Goal: Check status: Check status

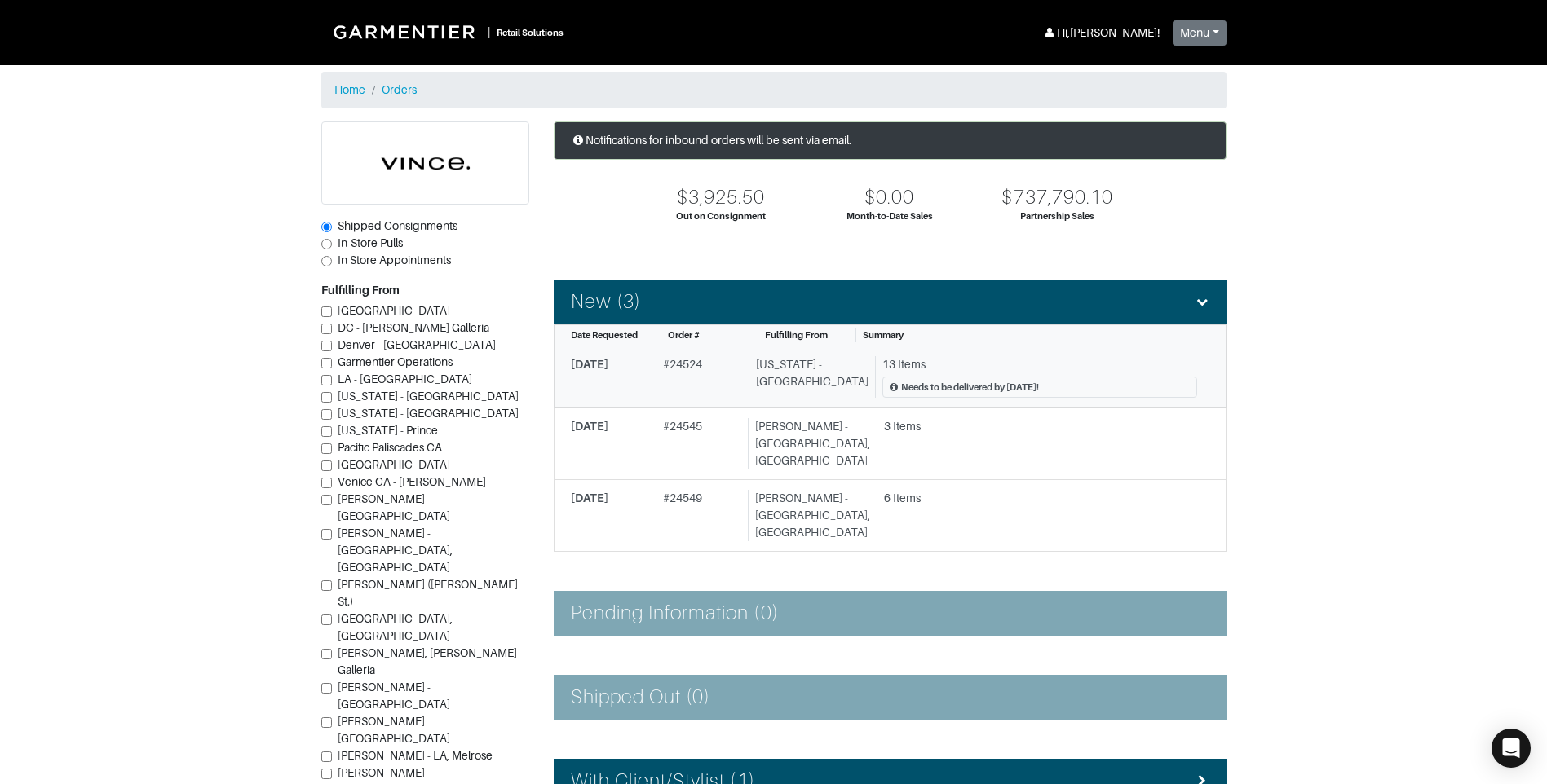
click at [832, 374] on div "[US_STATE] - [GEOGRAPHIC_DATA]" at bounding box center [809, 377] width 120 height 42
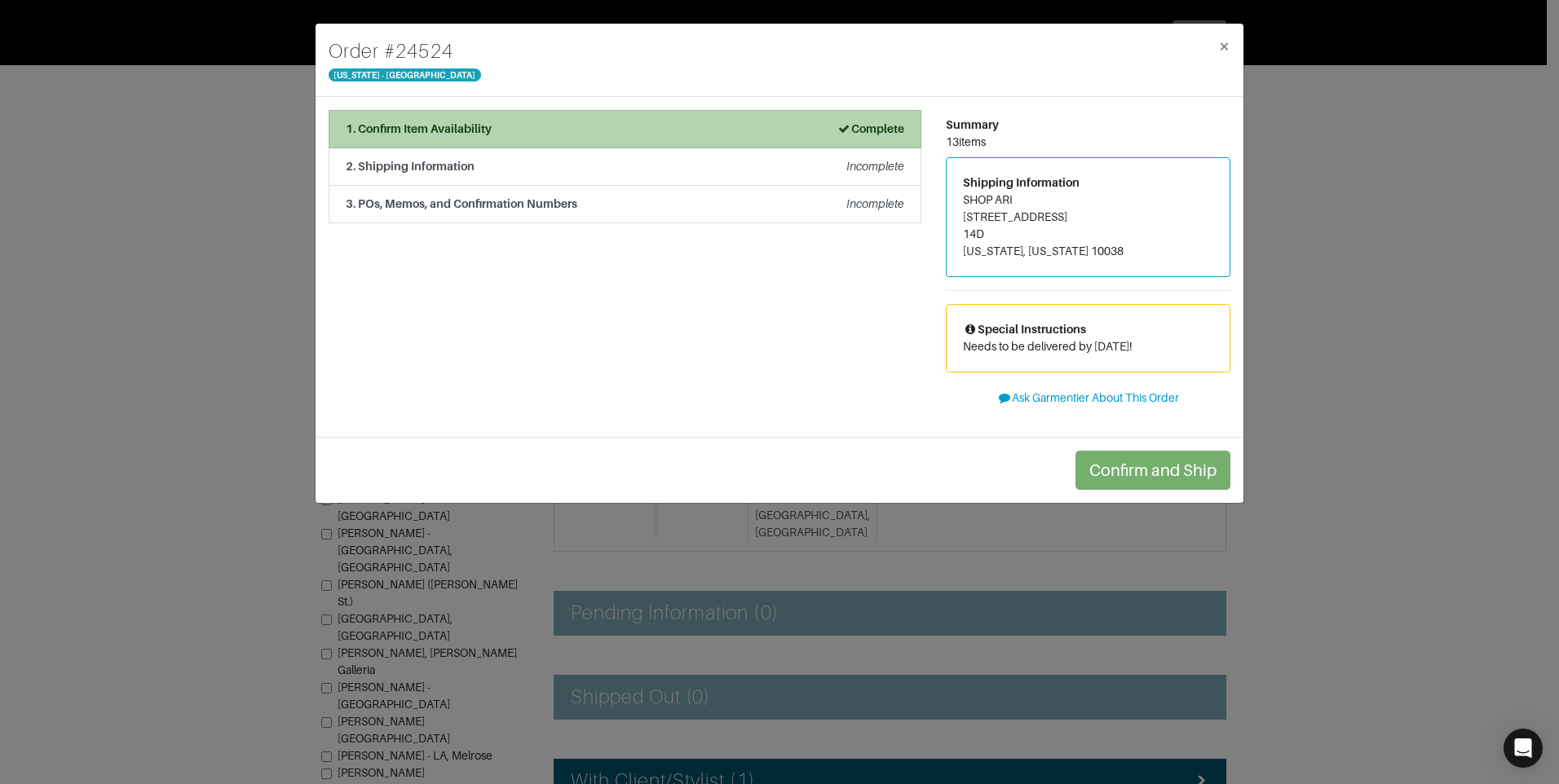
click at [535, 121] on div "1. Confirm Item Availability Complete" at bounding box center [625, 129] width 559 height 17
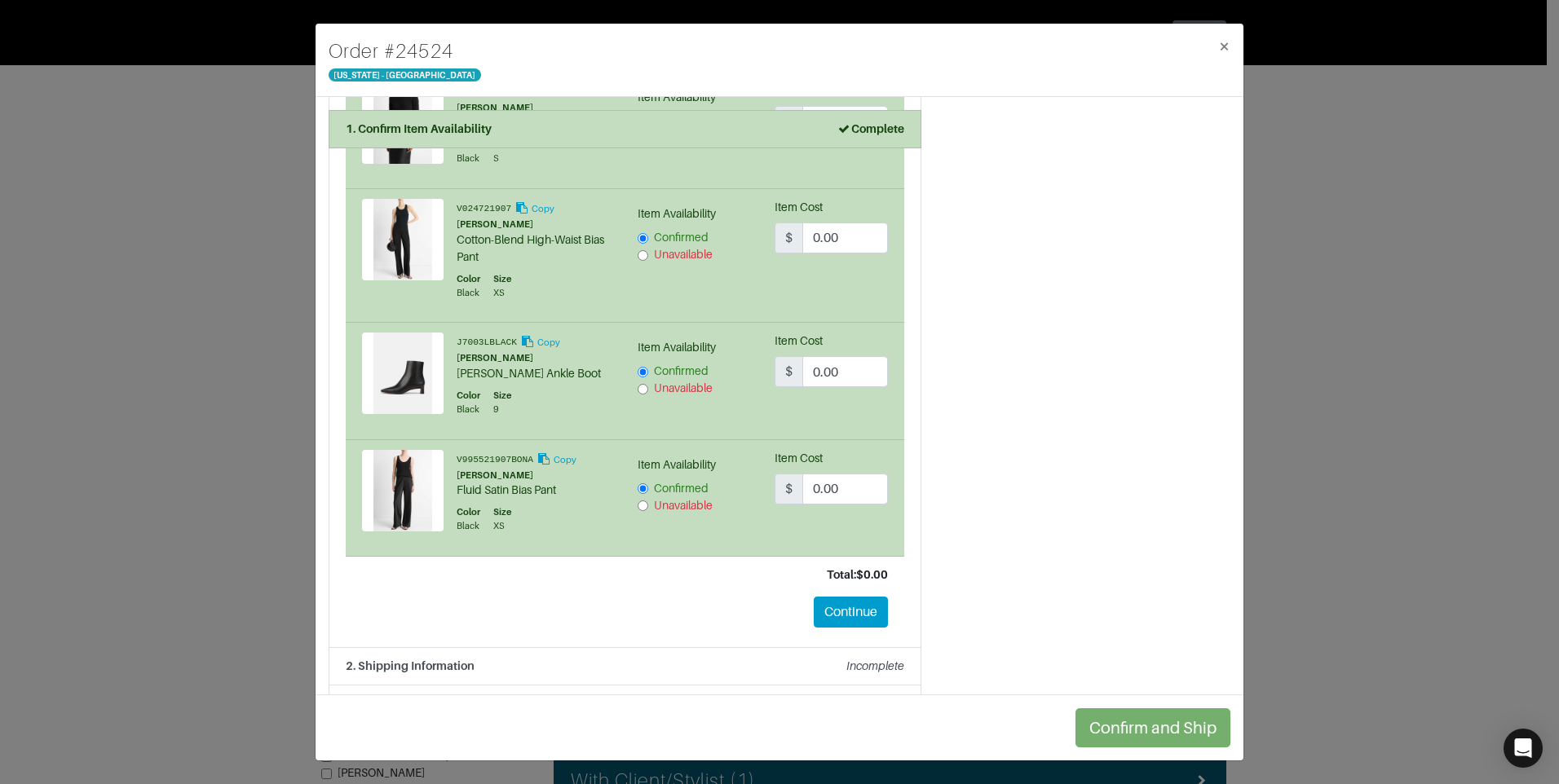
scroll to position [1588, 0]
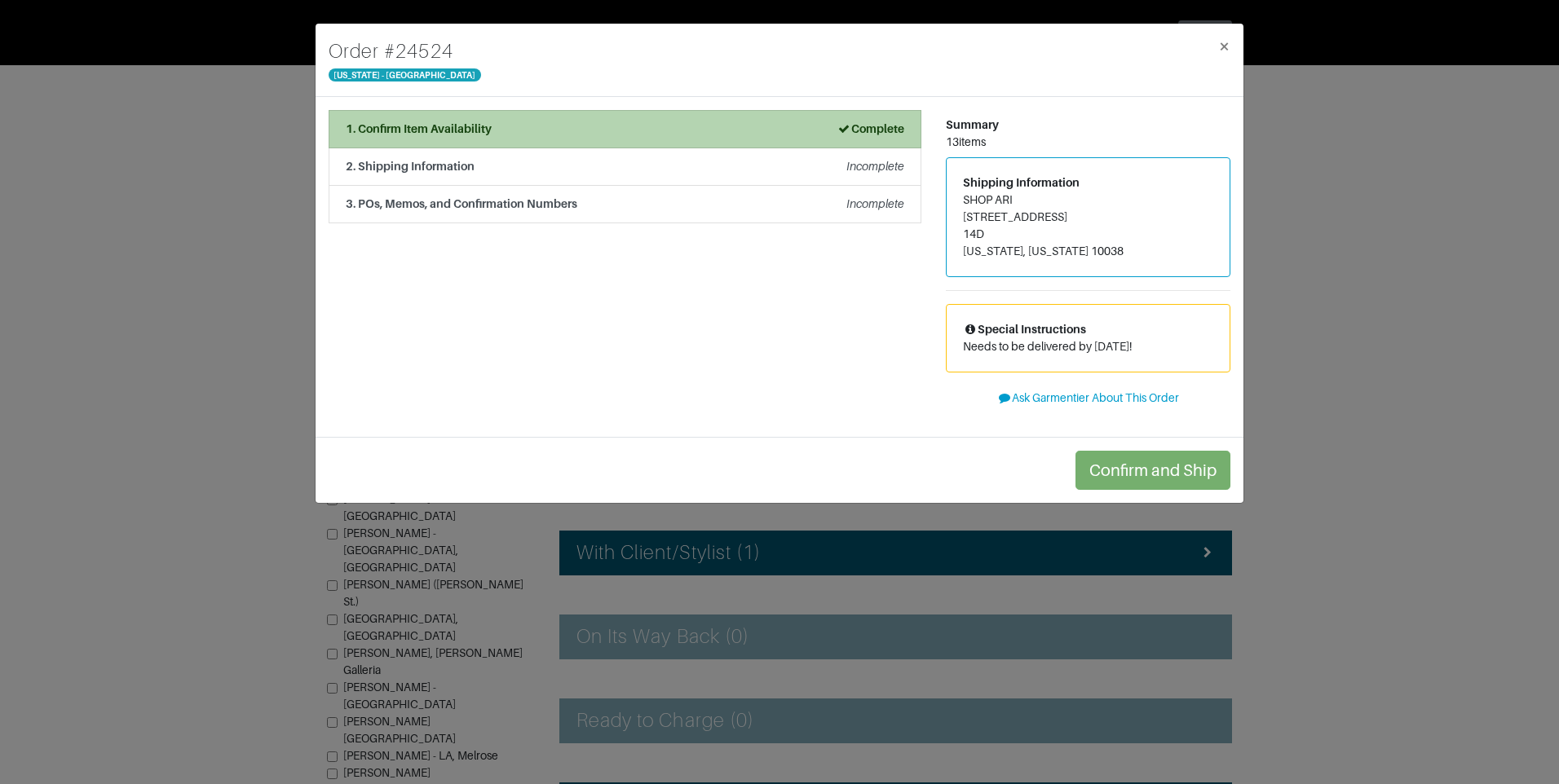
click at [678, 128] on div "1. Confirm Item Availability Complete" at bounding box center [625, 129] width 559 height 17
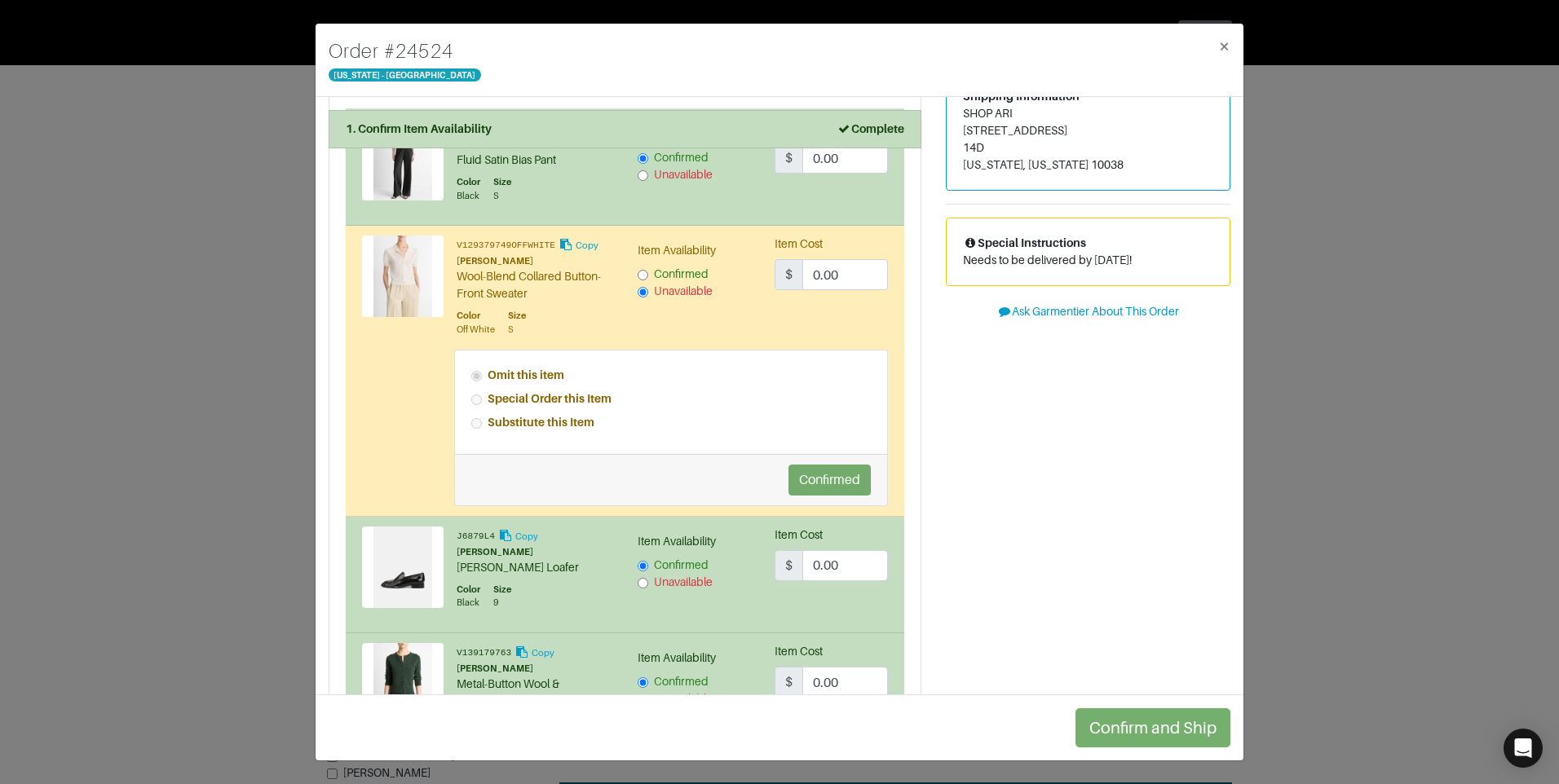
scroll to position [81, 0]
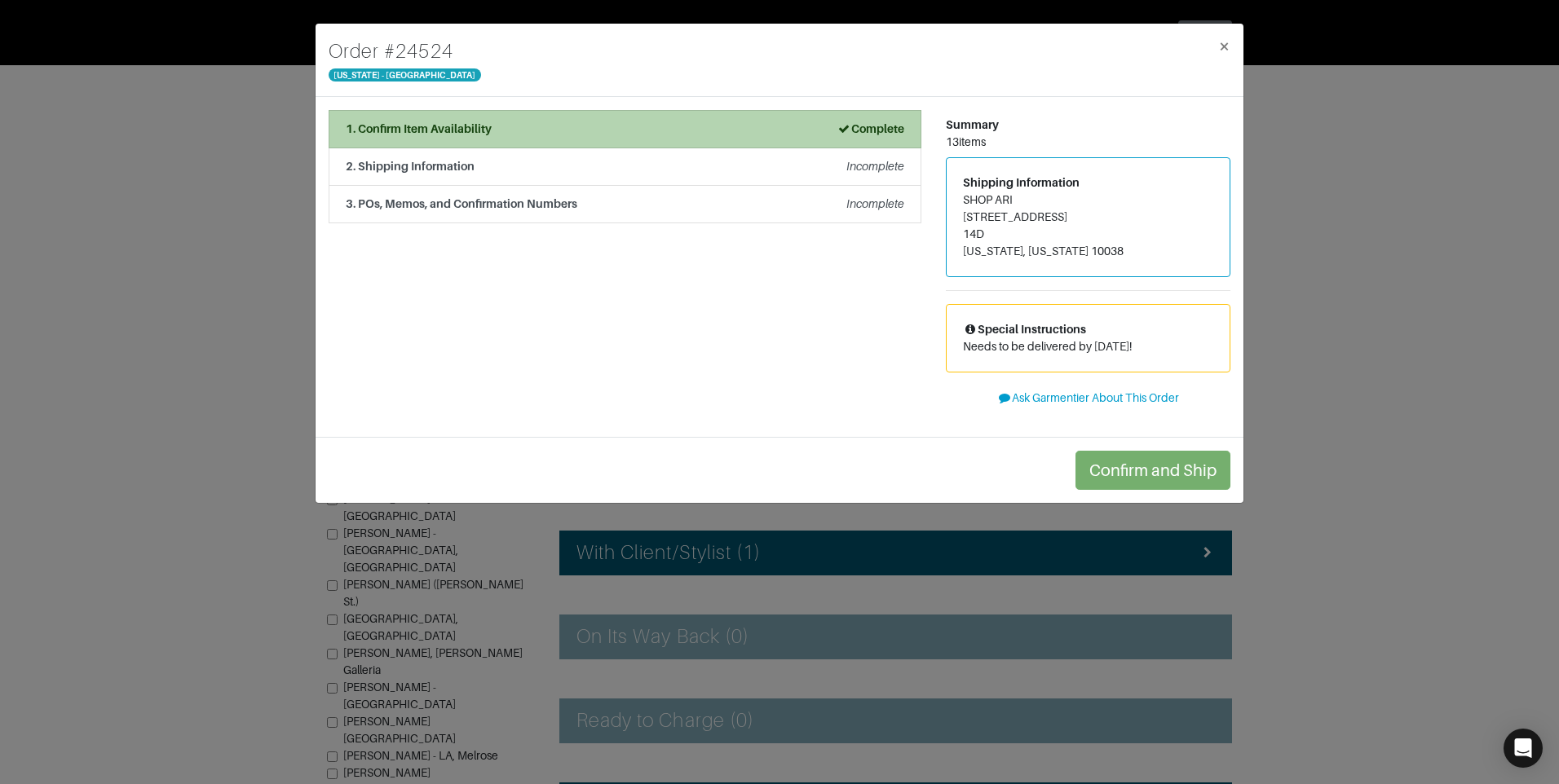
click at [535, 131] on div "1. Confirm Item Availability Complete" at bounding box center [625, 129] width 559 height 17
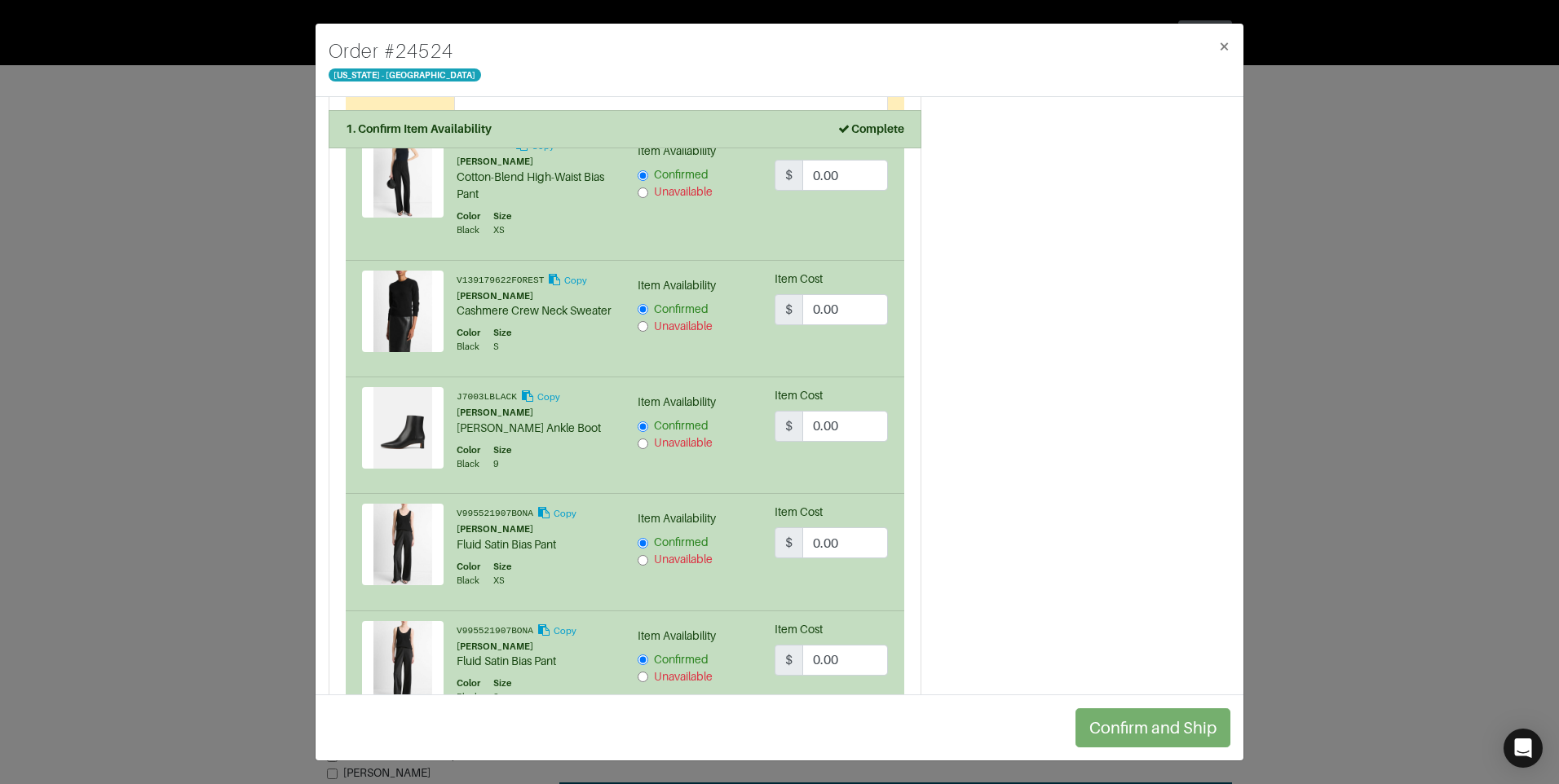
scroll to position [1468, 0]
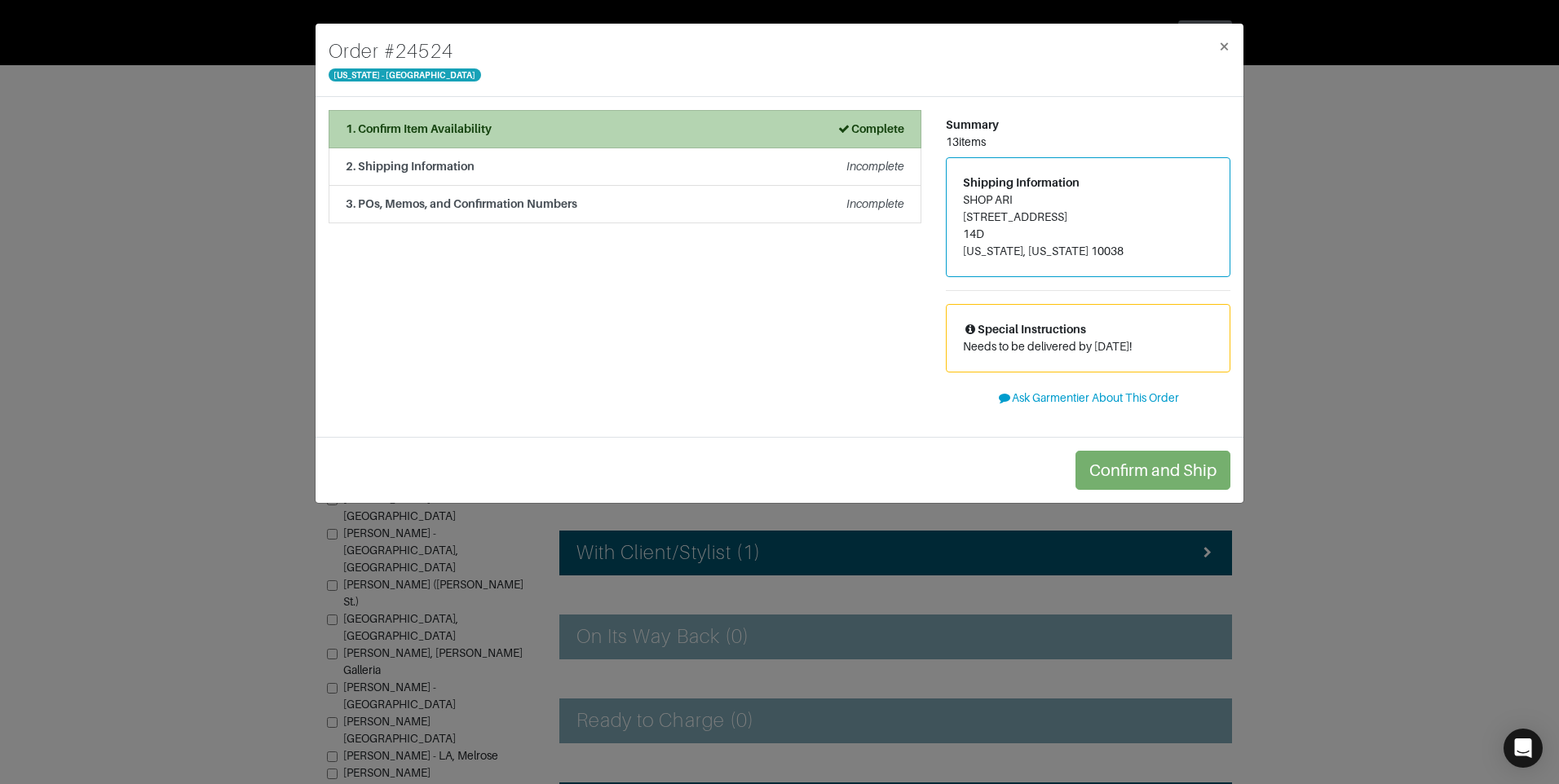
click at [629, 127] on div "1. Confirm Item Availability Complete" at bounding box center [625, 129] width 559 height 17
click at [648, 130] on div "1. Confirm Item Availability Complete" at bounding box center [625, 129] width 559 height 17
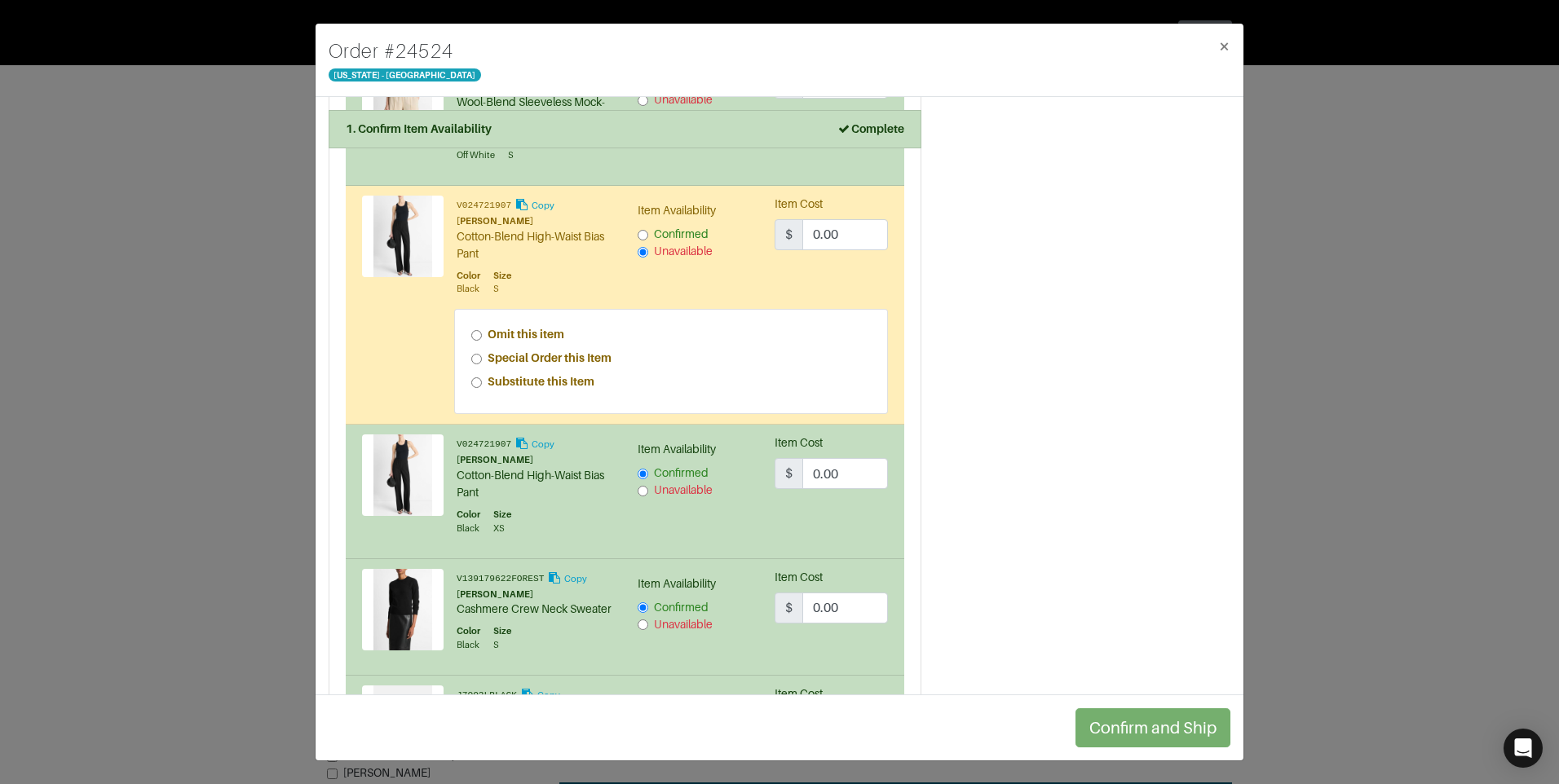
scroll to position [1074, 0]
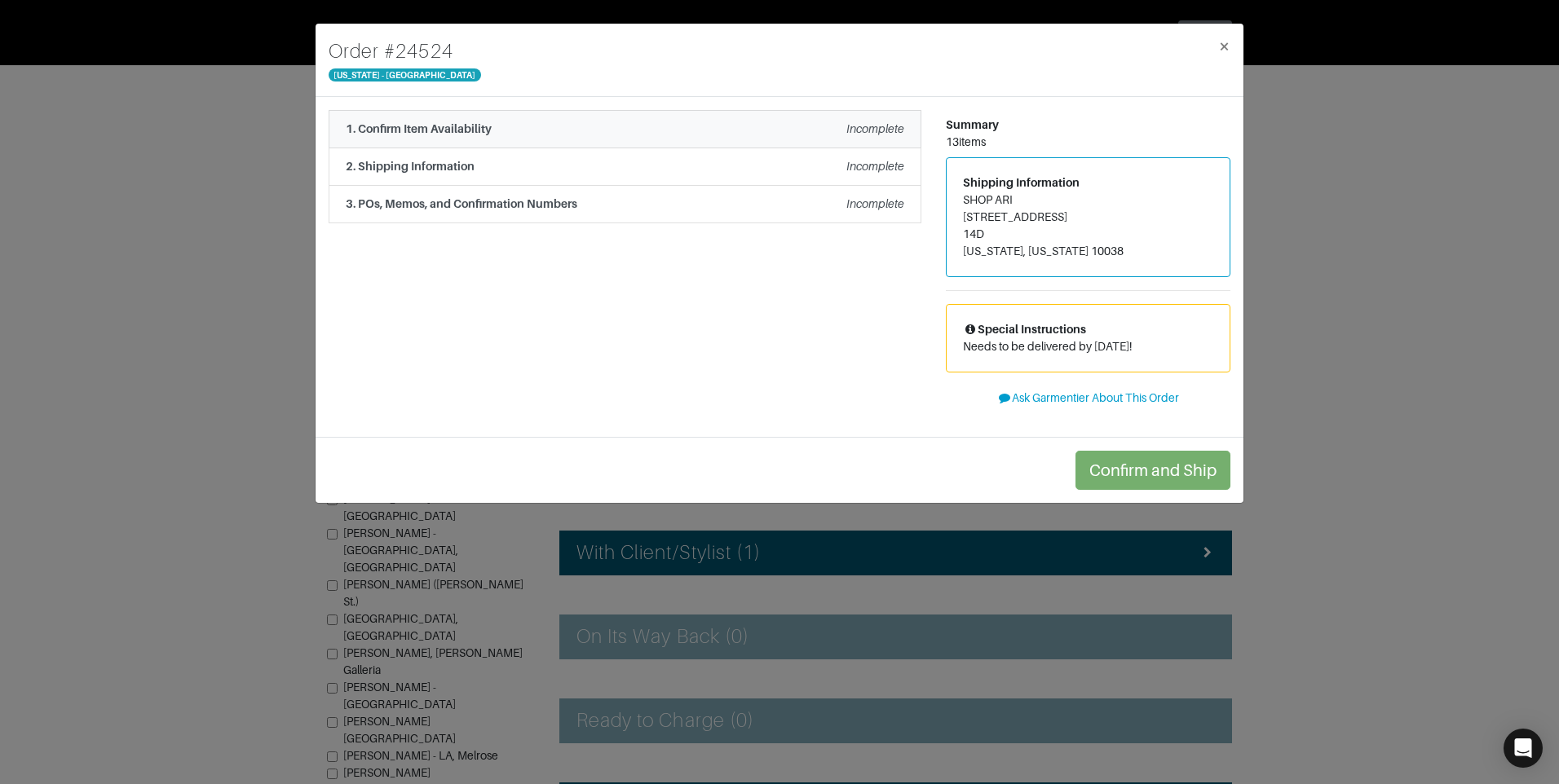
click at [644, 120] on div "1. Confirm Item Availability Incomplete" at bounding box center [625, 129] width 559 height 17
